Goal: Information Seeking & Learning: Learn about a topic

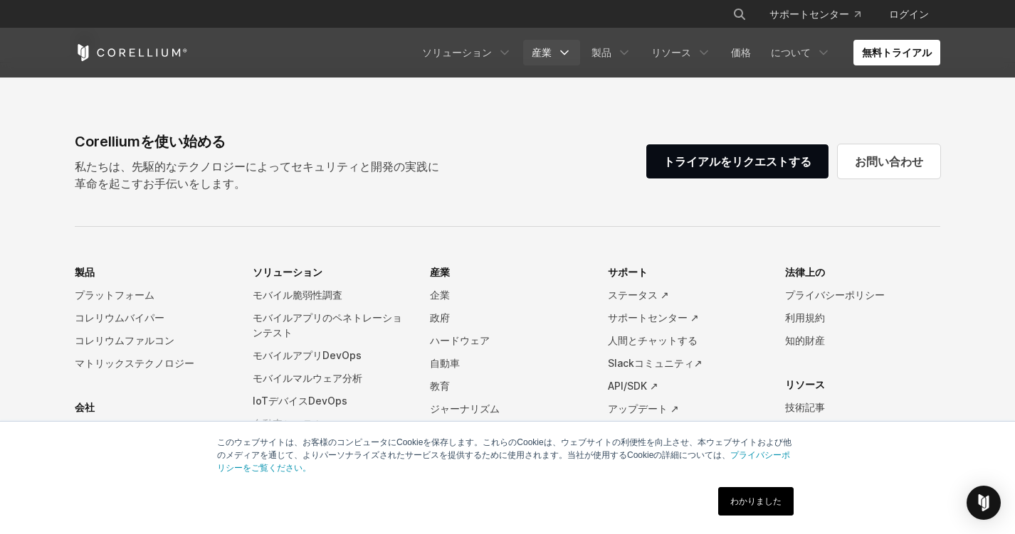
scroll to position [3372, 0]
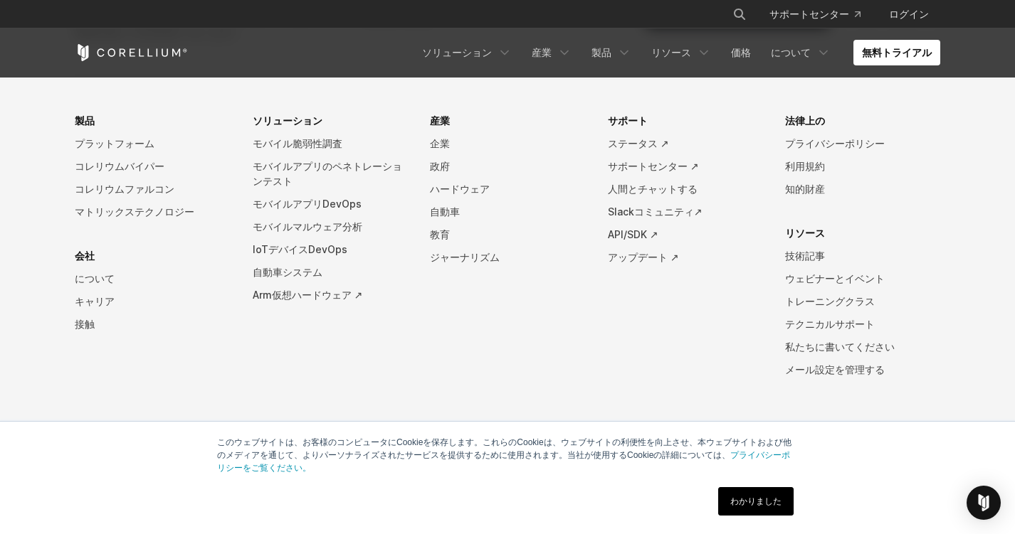
click at [738, 513] on link "わかりました" at bounding box center [755, 501] width 75 height 28
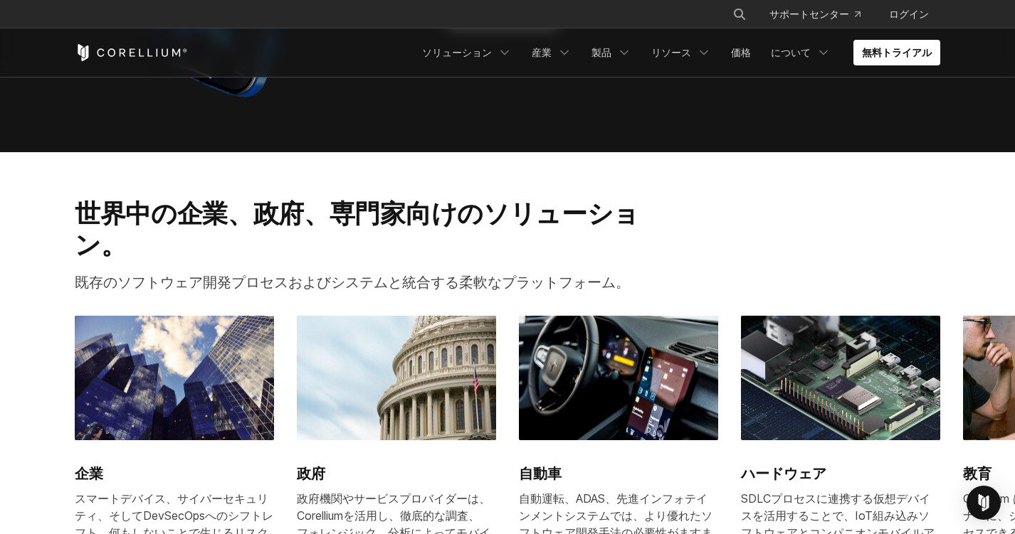
scroll to position [0, 0]
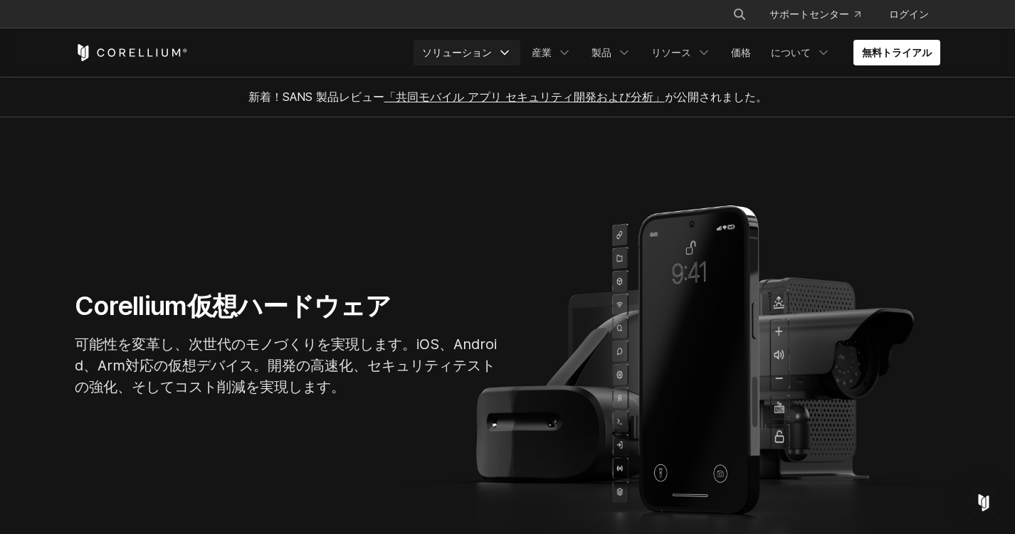
click at [489, 49] on font "ソリューション" at bounding box center [457, 52] width 70 height 12
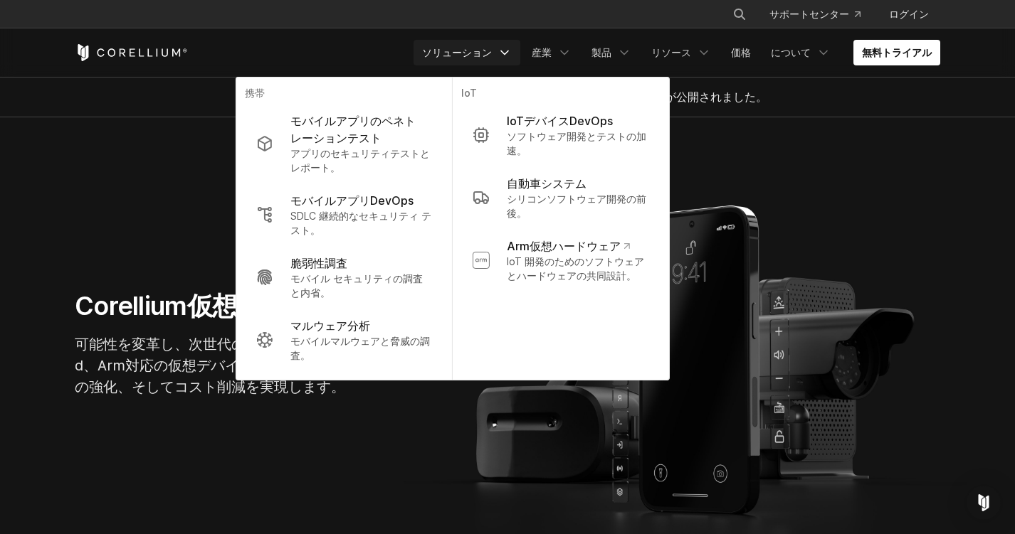
click at [361, 444] on section "Corellium仮想ハードウェア 可能性を変革し、次世代のモノづくりを実現します。iOS、Android、Arm対応の仮想デバイス。開発の高速化、セキュリテ…" at bounding box center [507, 349] width 1015 height 465
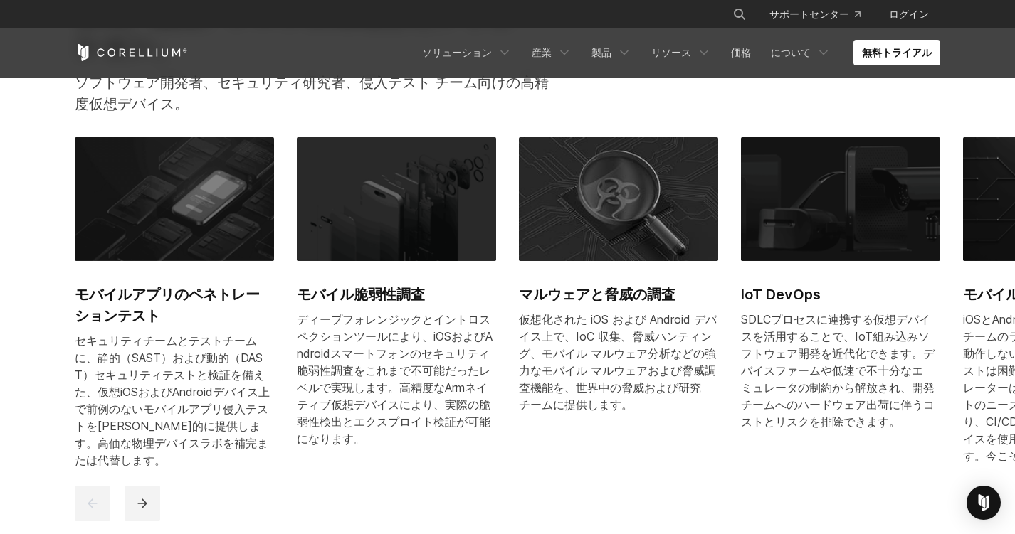
scroll to position [644, 0]
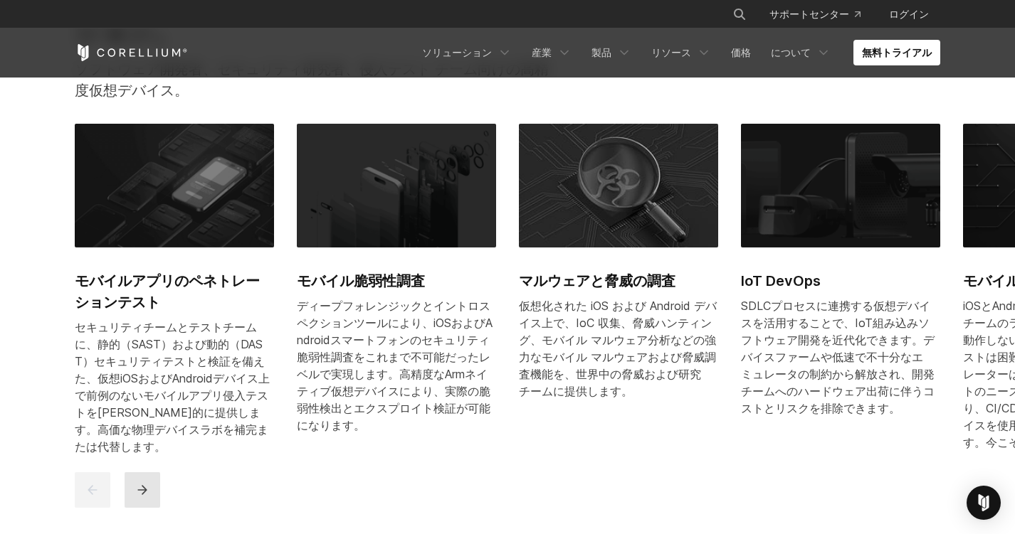
click at [139, 506] on button "次" at bounding box center [143, 490] width 36 height 36
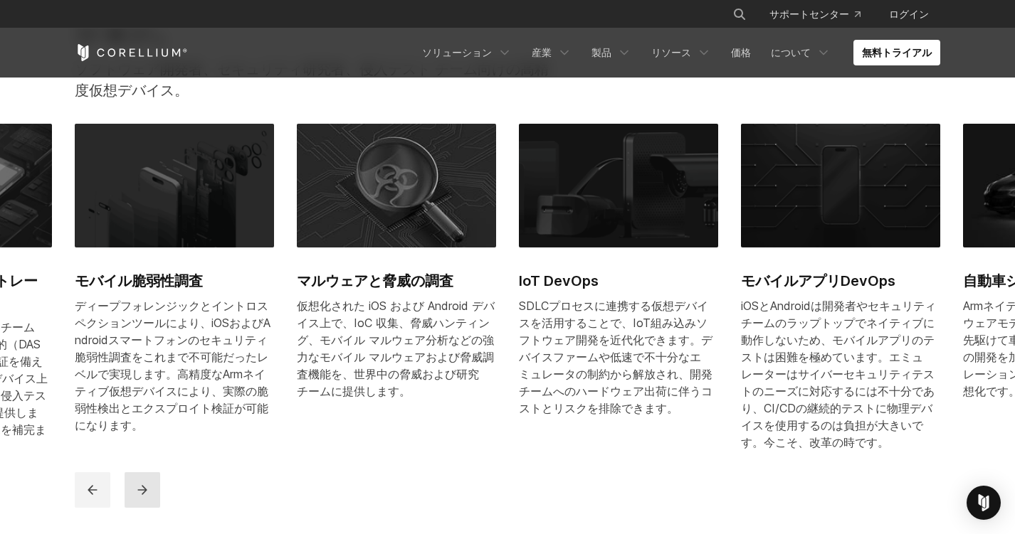
click at [139, 506] on button "次" at bounding box center [143, 490] width 36 height 36
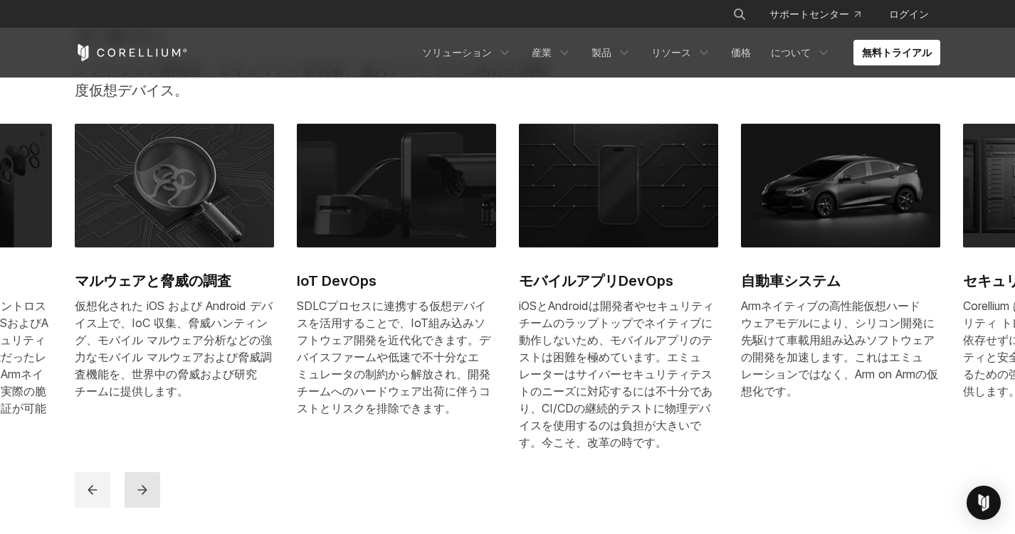
click at [139, 506] on button "次" at bounding box center [143, 490] width 36 height 36
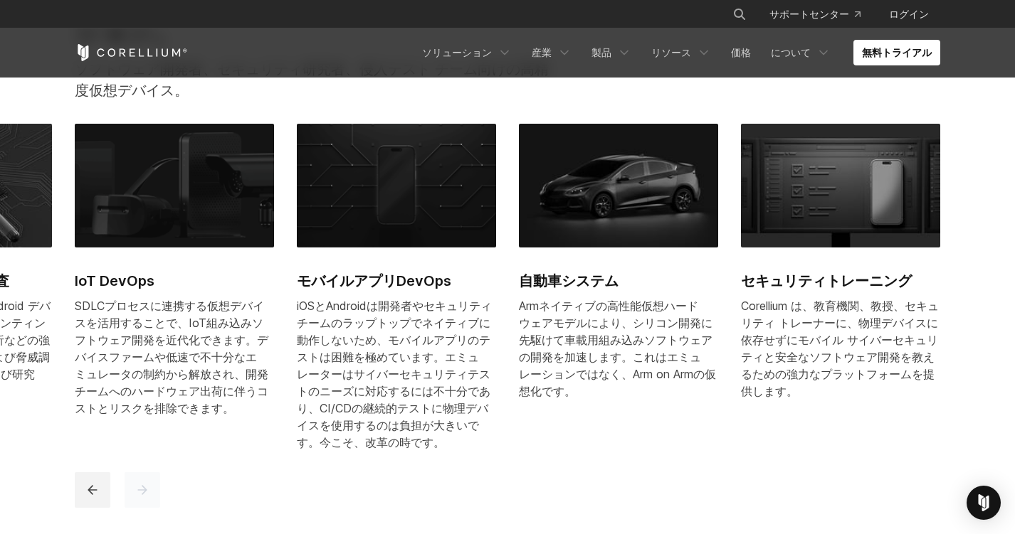
click at [139, 506] on button "次" at bounding box center [143, 490] width 36 height 36
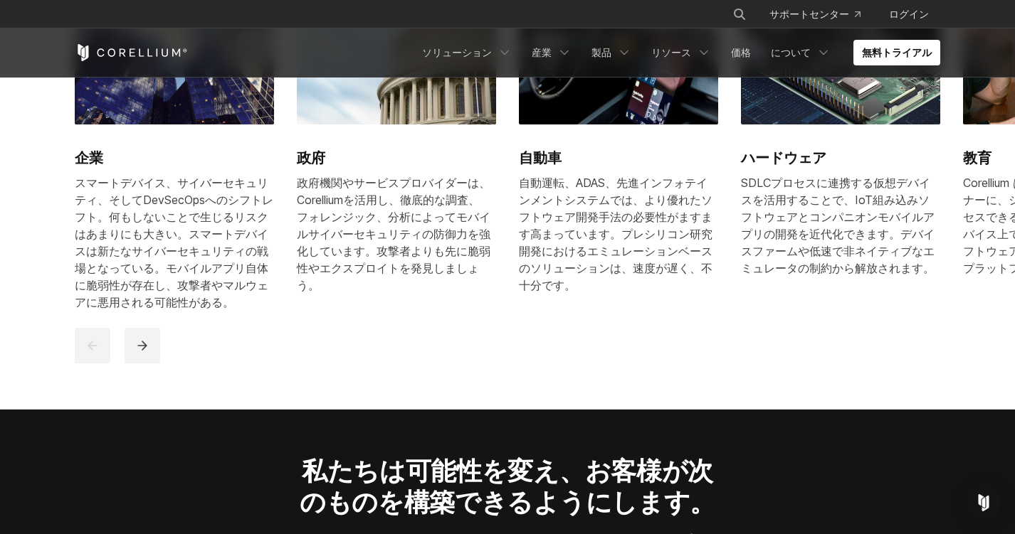
scroll to position [1810, 0]
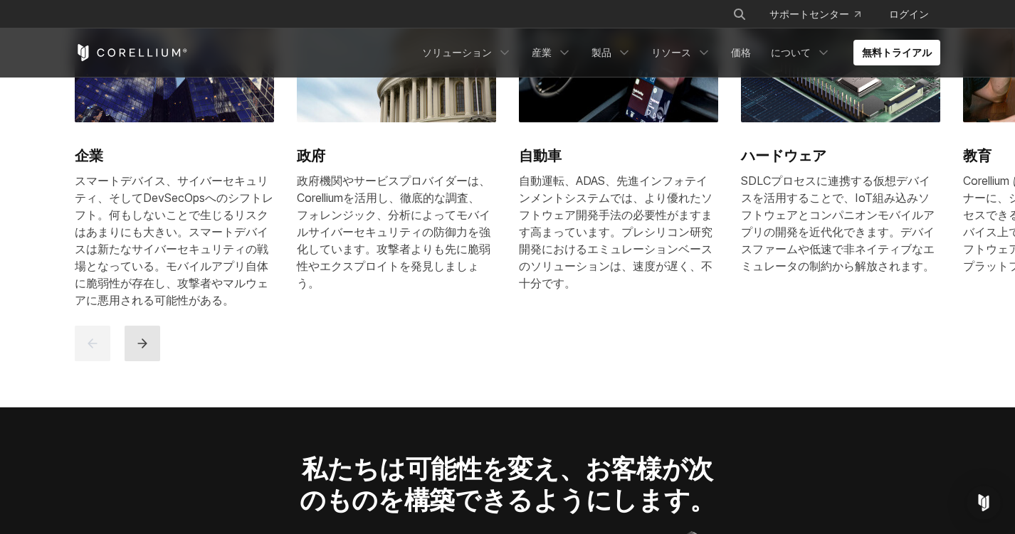
click at [133, 343] on button "次" at bounding box center [143, 344] width 36 height 36
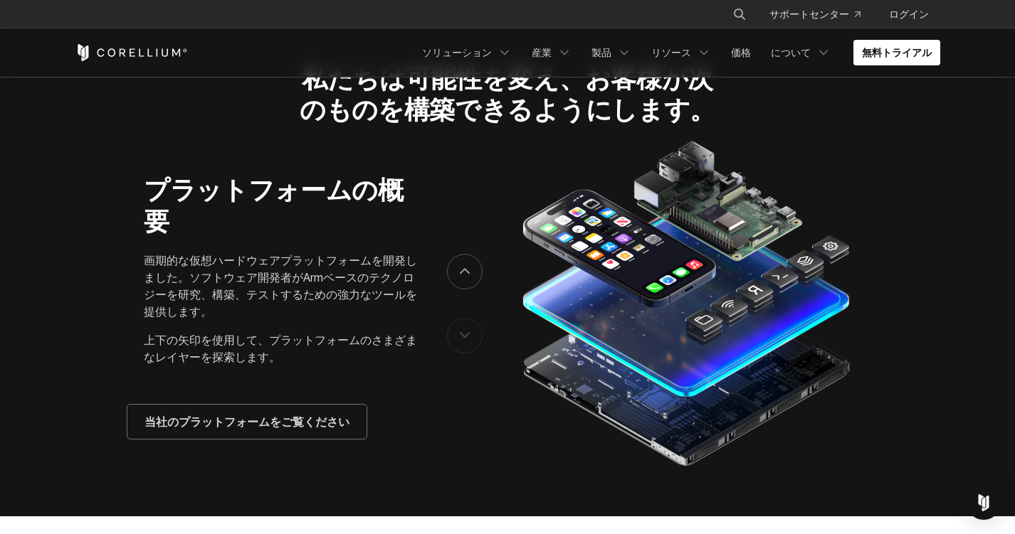
scroll to position [2191, 0]
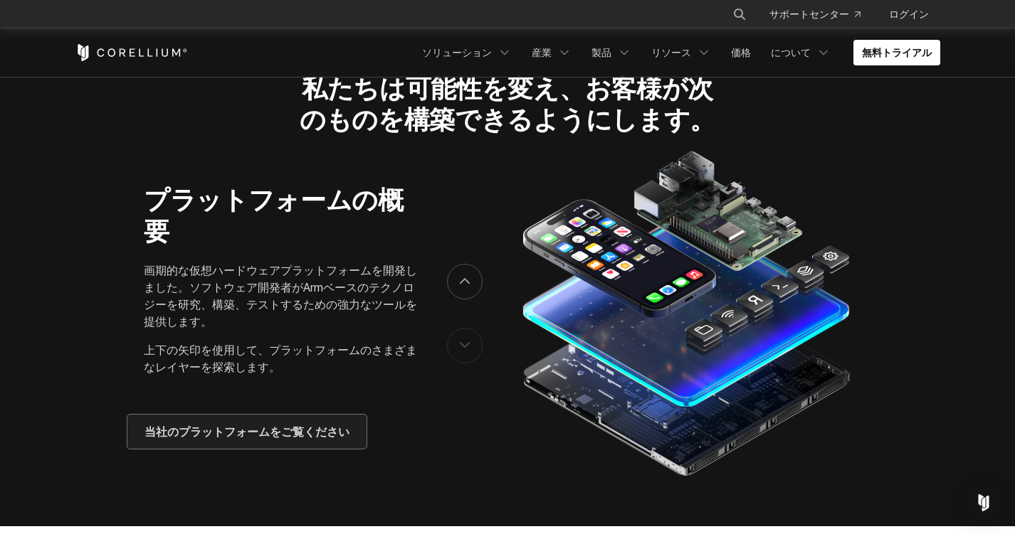
click at [189, 423] on link "当社のプラットフォームをご覧ください" at bounding box center [246, 432] width 239 height 34
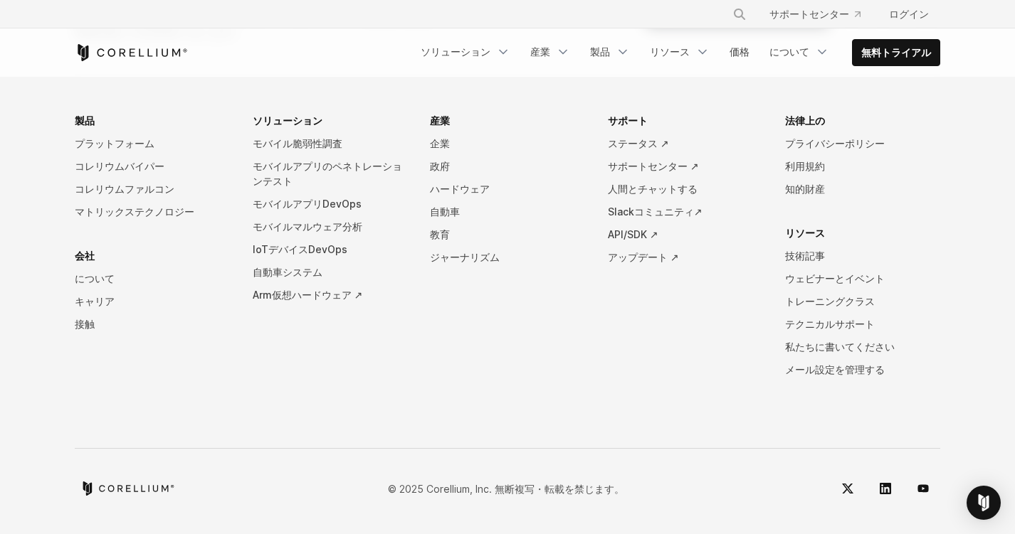
scroll to position [6961, 0]
